Goal: Obtain resource: Obtain resource

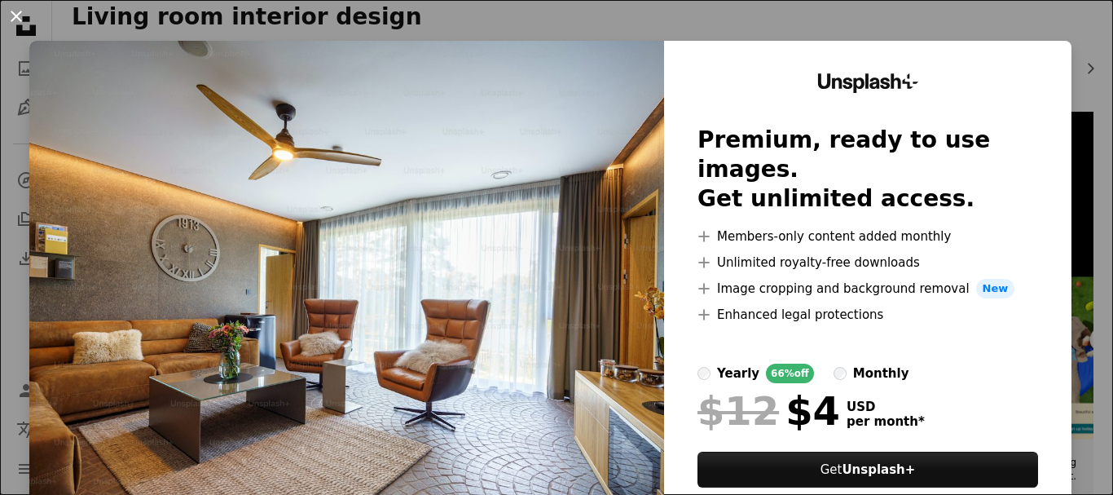
click at [15, 10] on button "An X shape" at bounding box center [17, 17] width 20 height 20
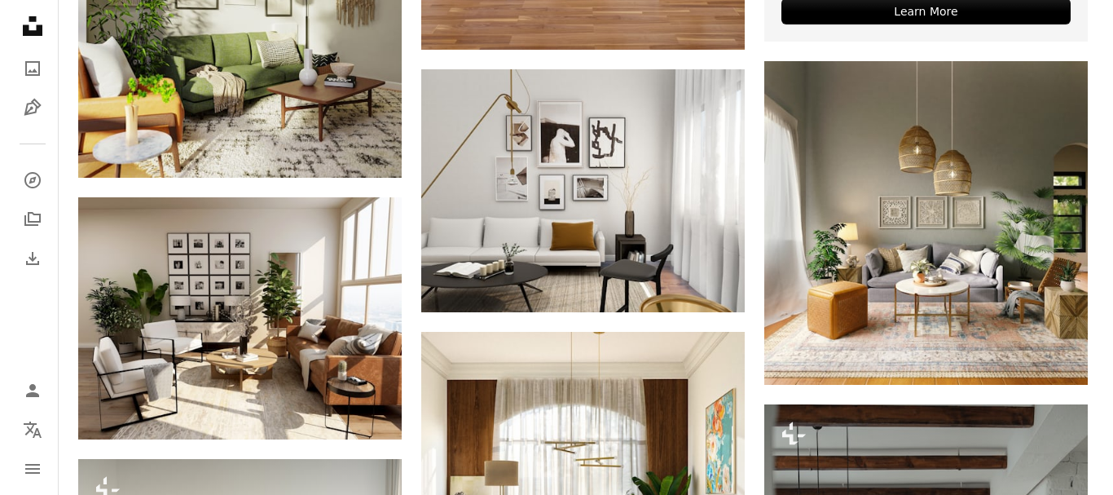
scroll to position [788, 0]
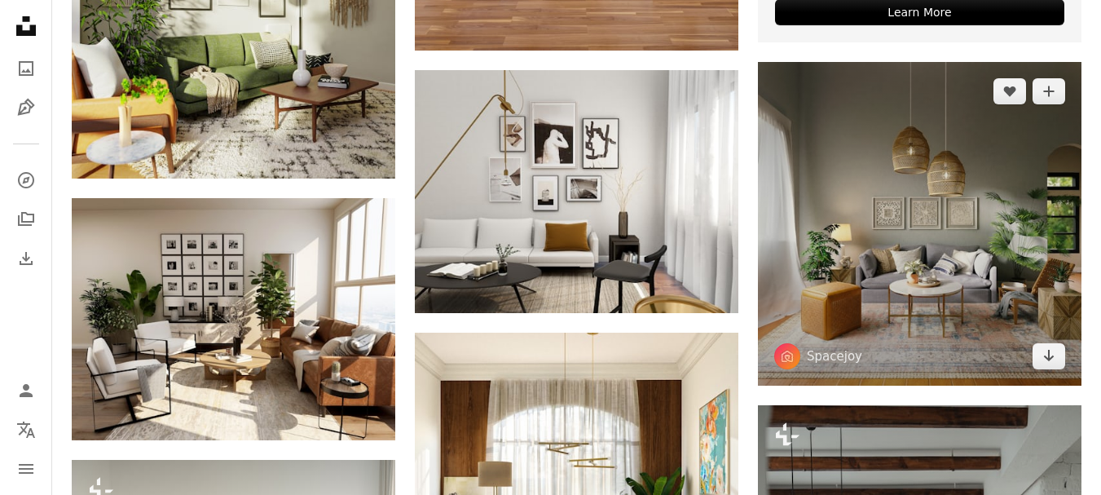
click at [812, 262] on img at bounding box center [920, 224] width 324 height 324
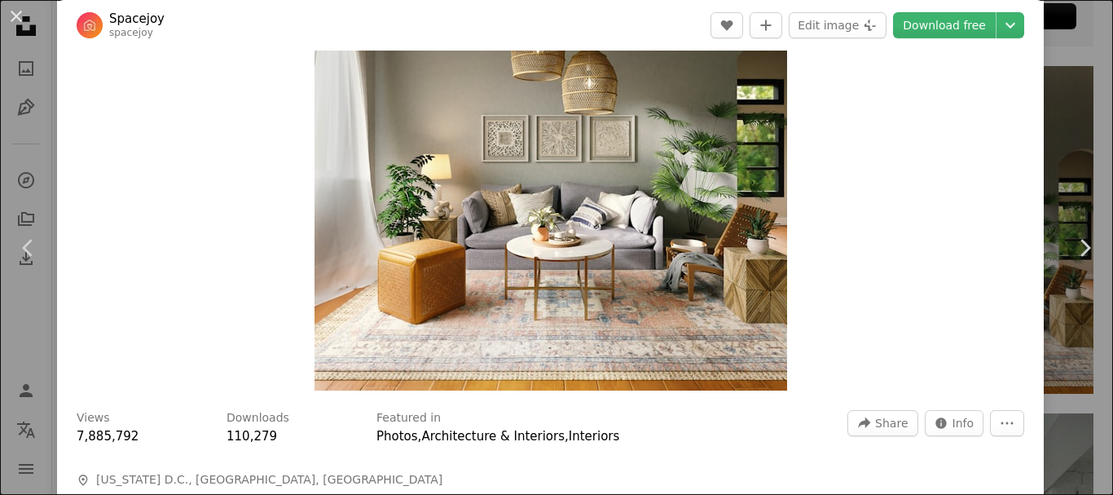
scroll to position [170, 0]
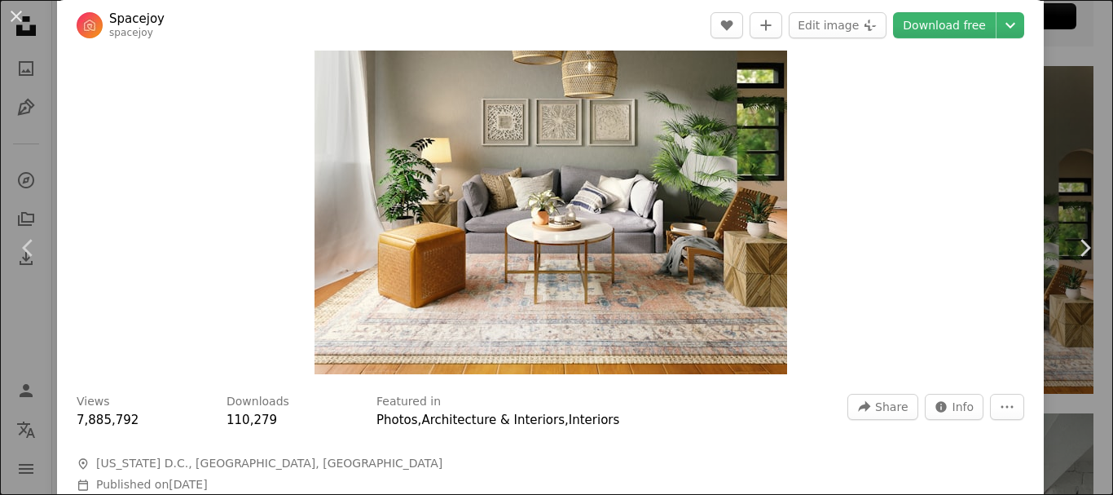
click at [632, 163] on img "Zoom in on this image" at bounding box center [551, 137] width 473 height 473
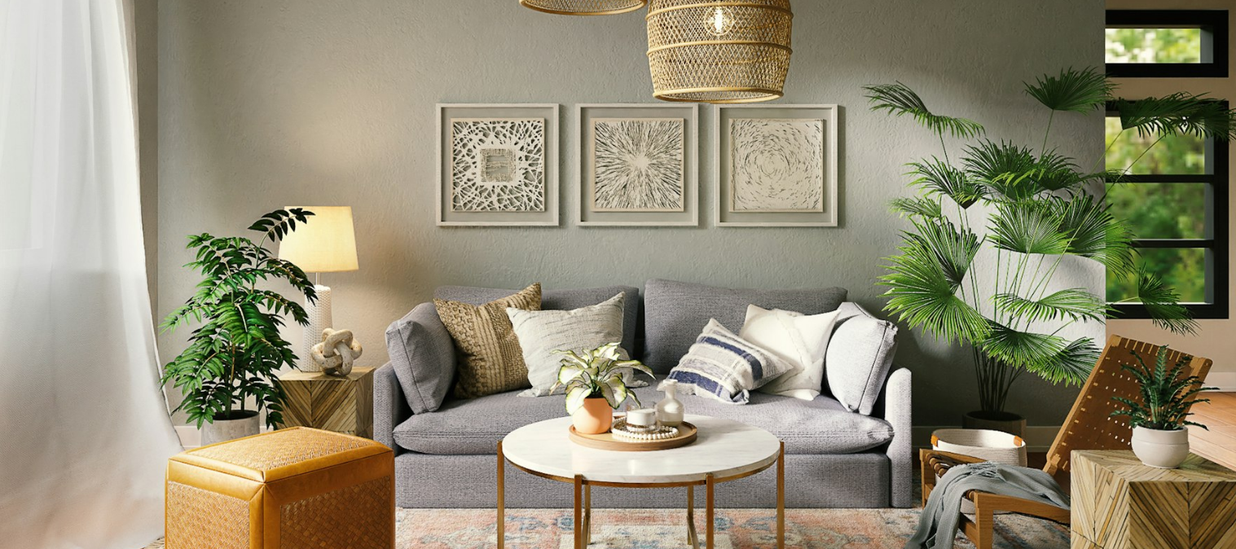
scroll to position [408, 0]
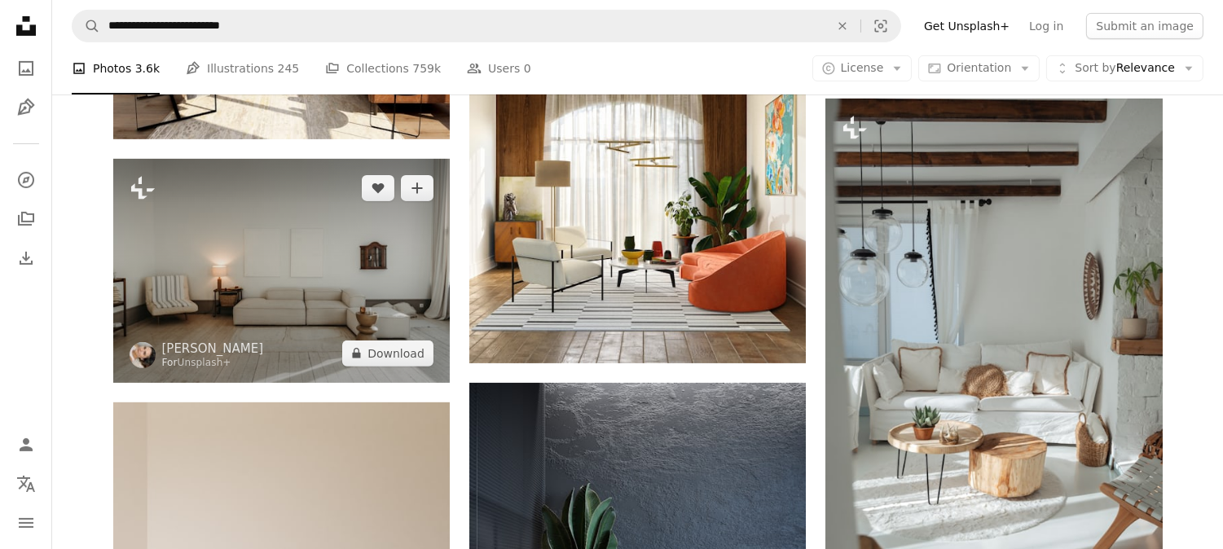
scroll to position [1122, 0]
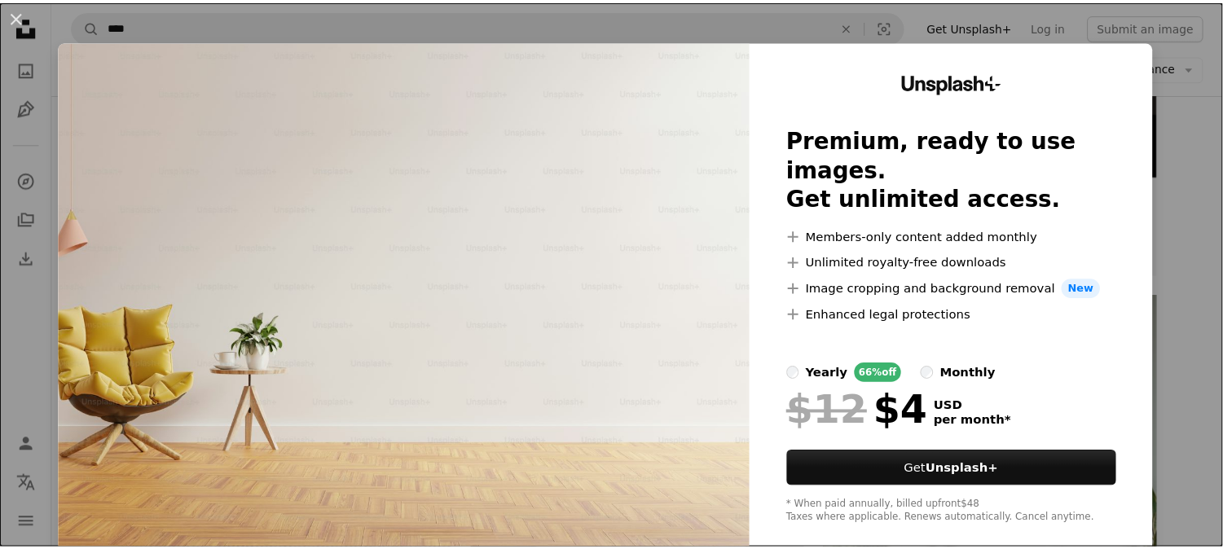
scroll to position [22, 0]
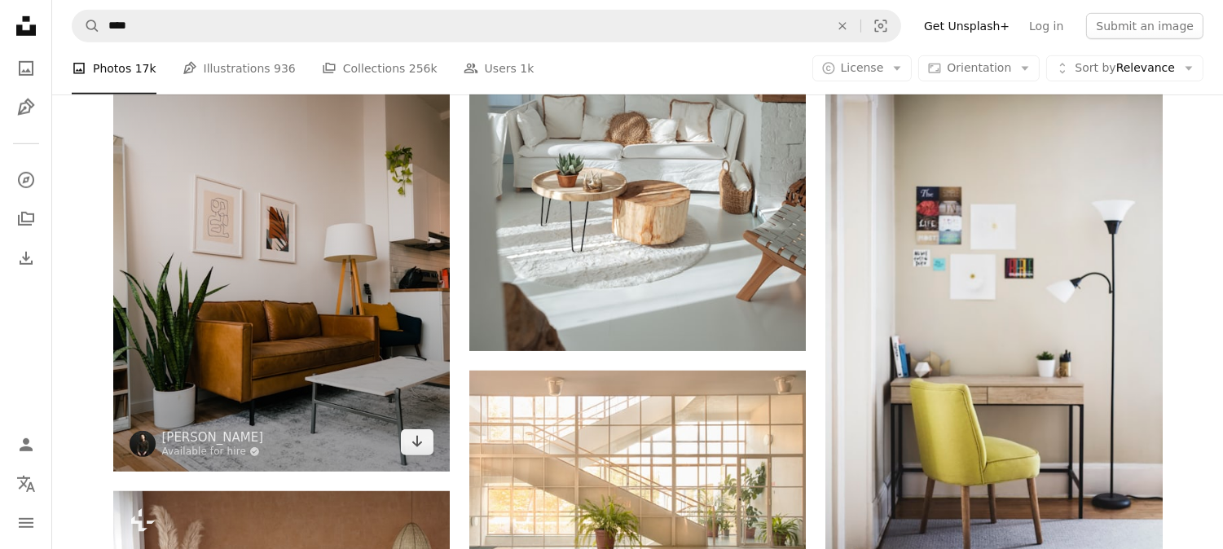
scroll to position [1859, 0]
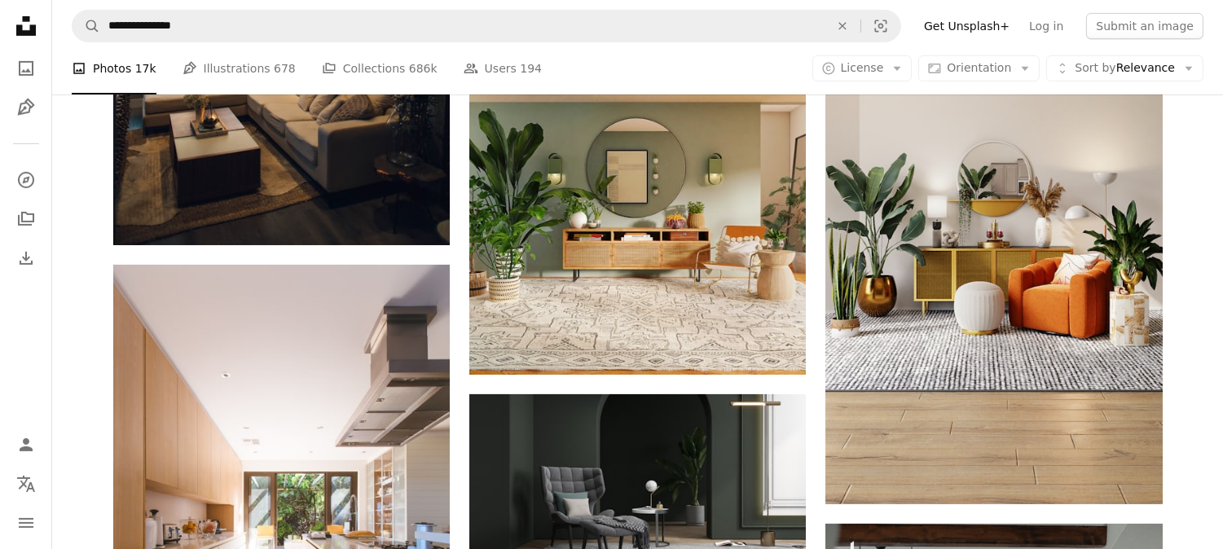
scroll to position [1161, 0]
